Goal: Navigation & Orientation: Find specific page/section

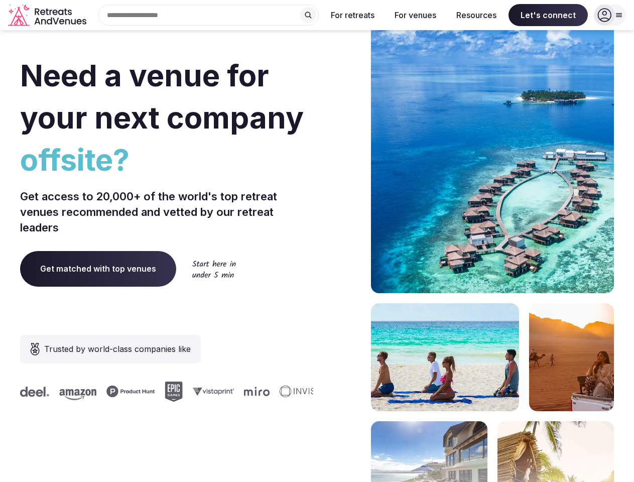
click at [317, 241] on div "Need a venue for your next company offsite? Get access to 20,000+ of the world'…" at bounding box center [317, 300] width 594 height 605
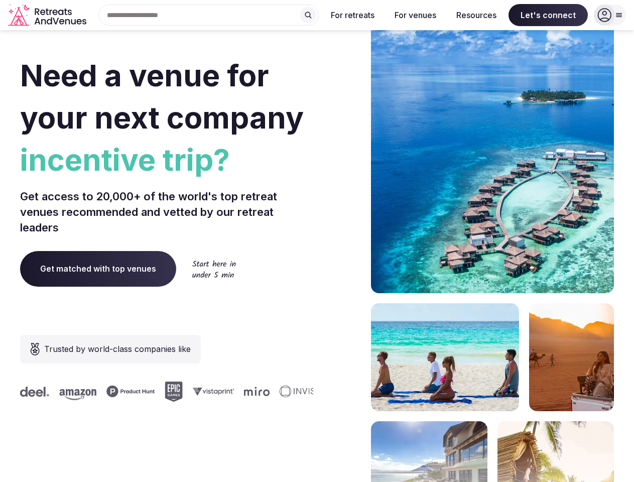
click at [209, 15] on div "Search Popular Destinations [GEOGRAPHIC_DATA], [GEOGRAPHIC_DATA] [GEOGRAPHIC_DA…" at bounding box center [204, 15] width 228 height 21
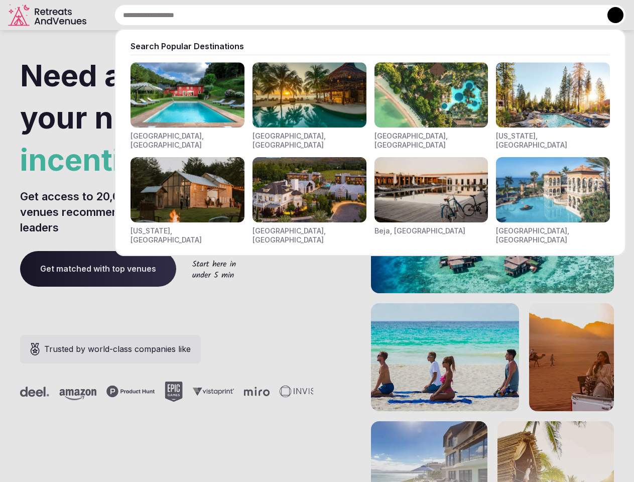
click at [308, 15] on input "text" at bounding box center [369, 15] width 511 height 21
click at [353, 15] on input "text" at bounding box center [369, 15] width 511 height 21
click at [415, 15] on input "text" at bounding box center [369, 15] width 511 height 21
click at [476, 15] on input "text" at bounding box center [369, 15] width 511 height 21
click at [548, 15] on input "text" at bounding box center [369, 15] width 511 height 21
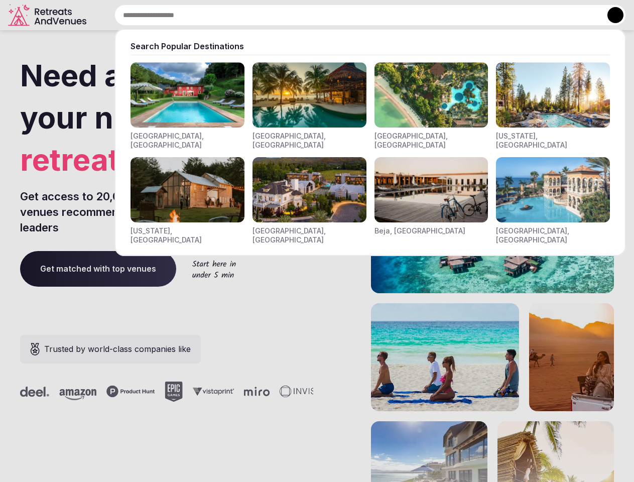
click at [610, 15] on button at bounding box center [615, 15] width 16 height 16
